Goal: Find specific page/section: Find specific page/section

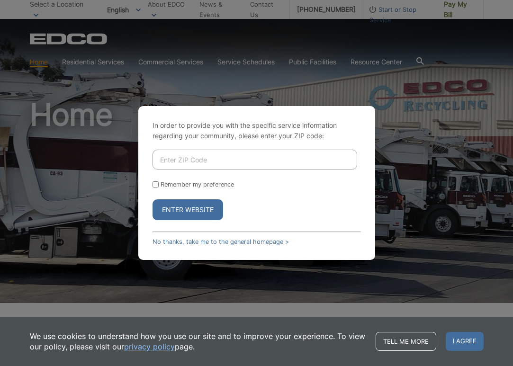
click at [208, 156] on input "Enter ZIP Code" at bounding box center [255, 160] width 205 height 20
type input "90808"
click at [173, 208] on button "Enter Website" at bounding box center [188, 209] width 71 height 21
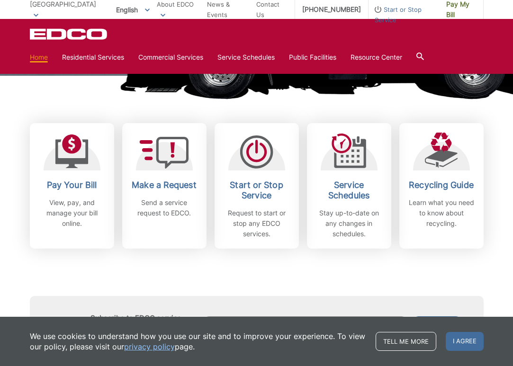
scroll to position [246, 0]
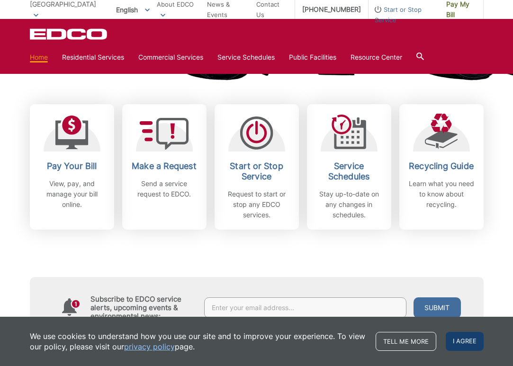
click at [466, 337] on span "I agree" at bounding box center [465, 341] width 38 height 19
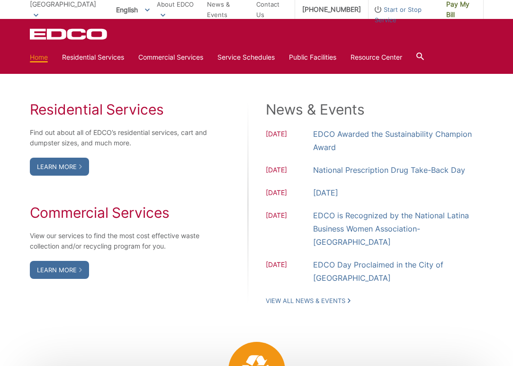
scroll to position [815, 0]
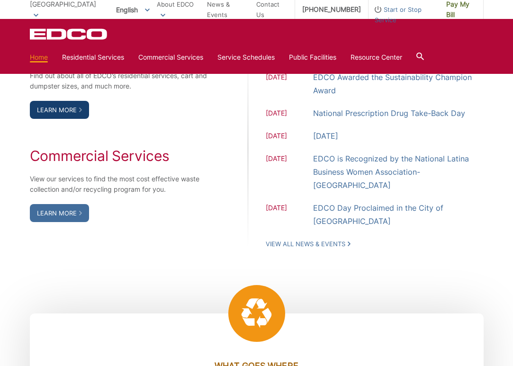
click at [68, 119] on link "Learn More" at bounding box center [59, 110] width 59 height 18
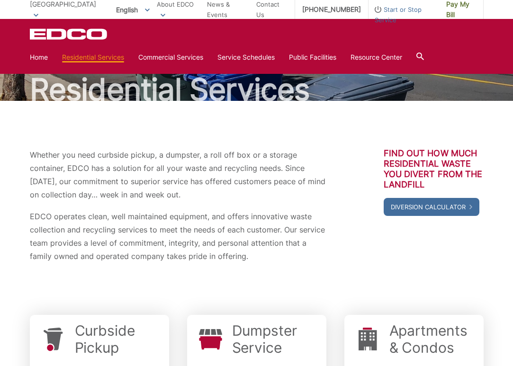
scroll to position [56, 0]
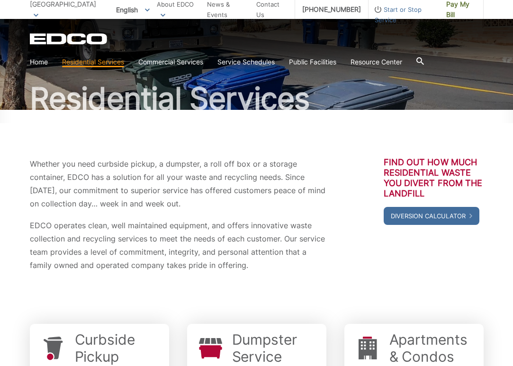
click at [255, 55] on section "Home Residential Services Curbside Pickup No services offered Dumpster Service …" at bounding box center [257, 62] width 454 height 18
click at [254, 60] on link "Service Schedules" at bounding box center [246, 62] width 57 height 10
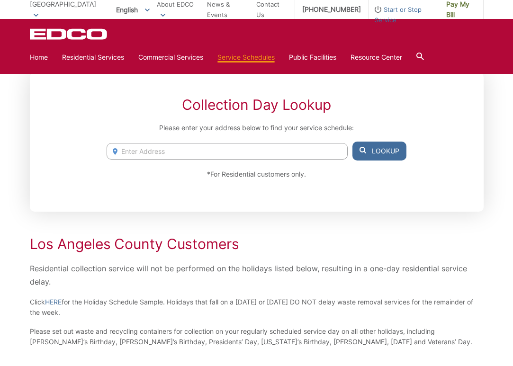
scroll to position [122, 0]
